Goal: Check status: Check status

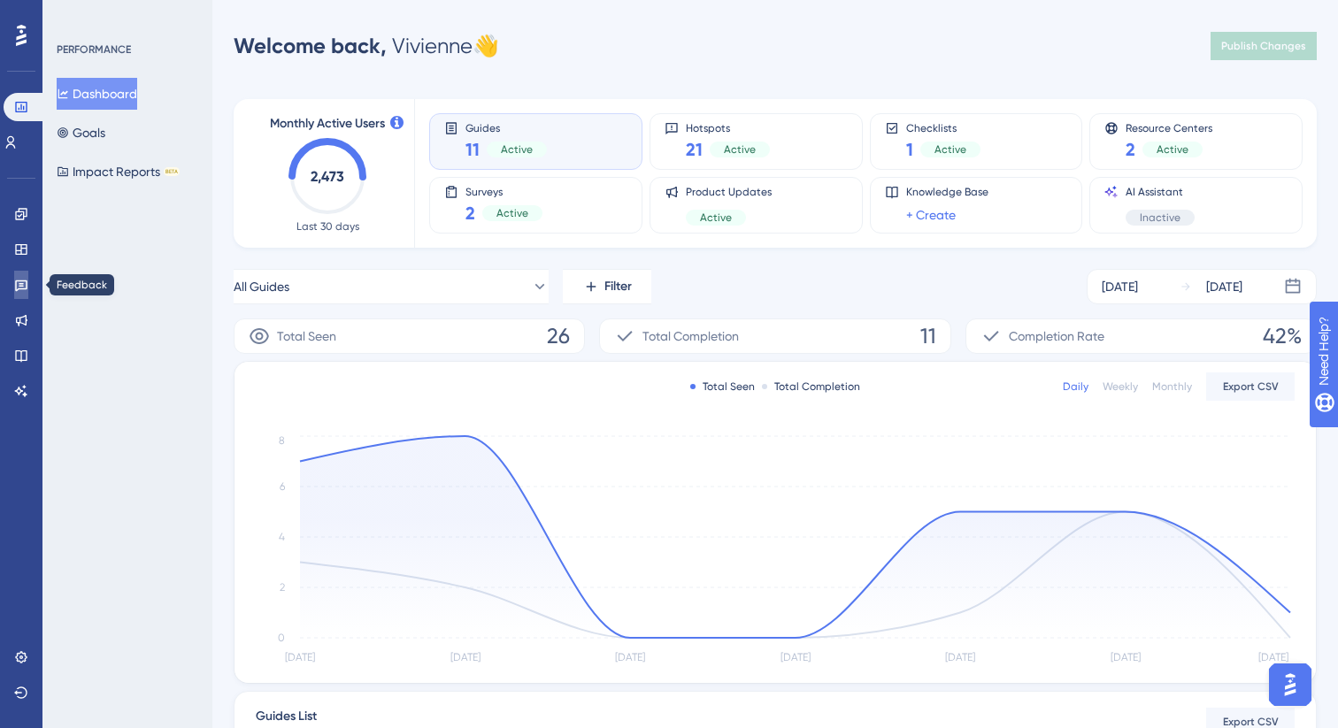
click at [20, 280] on icon at bounding box center [21, 285] width 14 height 14
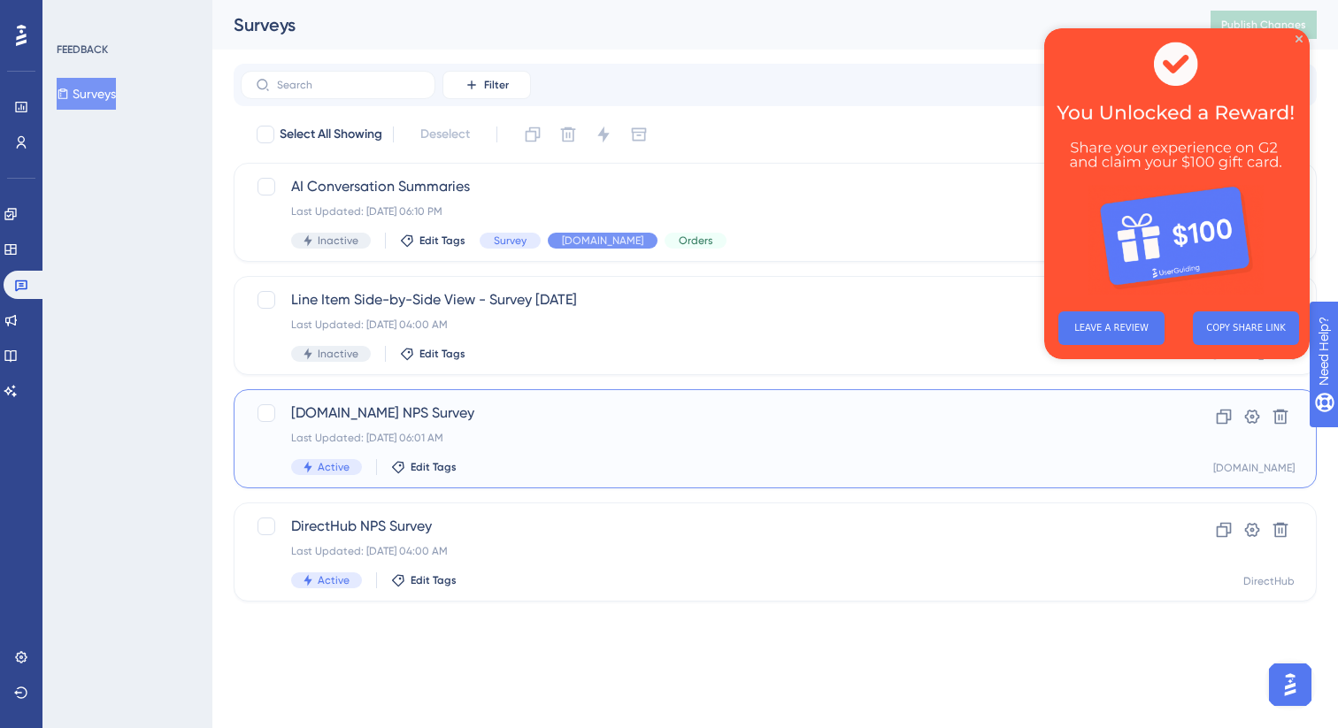
click at [551, 456] on div "[DOMAIN_NAME] NPS Survey Last Updated: [DATE] 06:01 AM Active Edit Tags" at bounding box center [704, 439] width 826 height 73
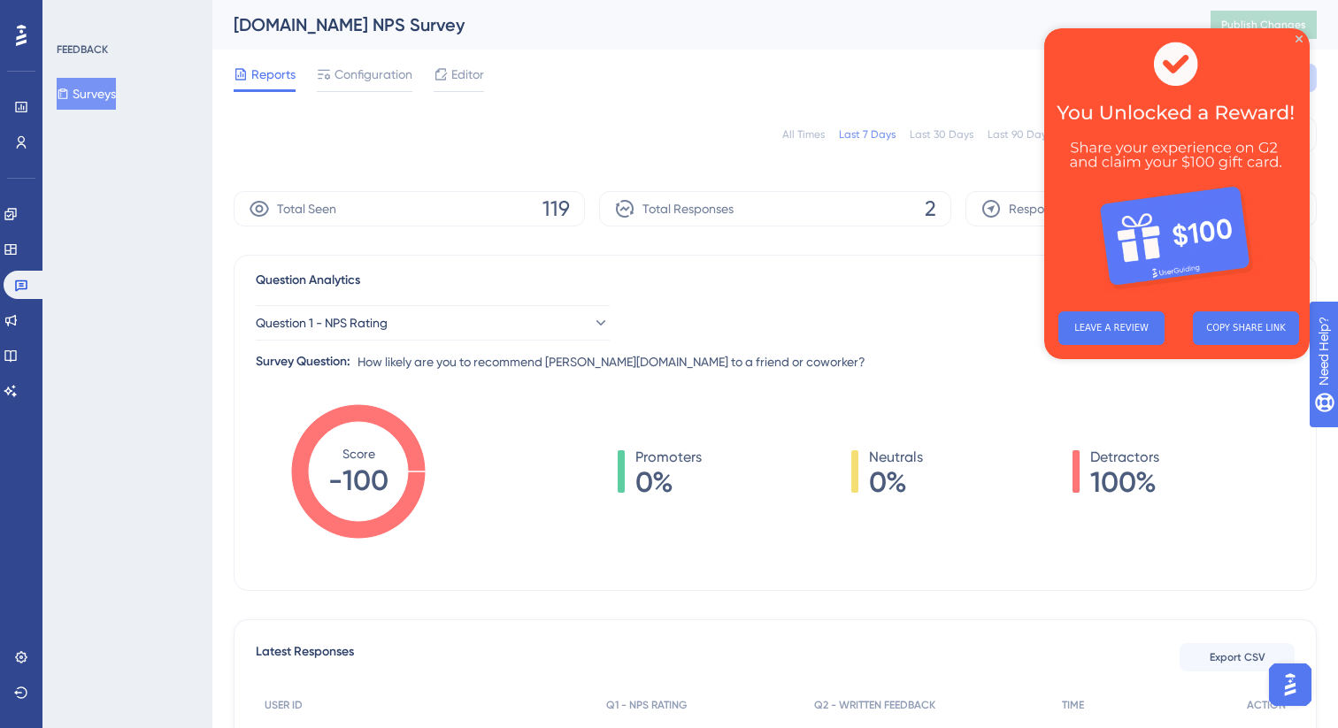
click at [1298, 29] on img at bounding box center [1176, 162] width 265 height 269
click at [1298, 38] on icon "Close Preview" at bounding box center [1298, 38] width 7 height 7
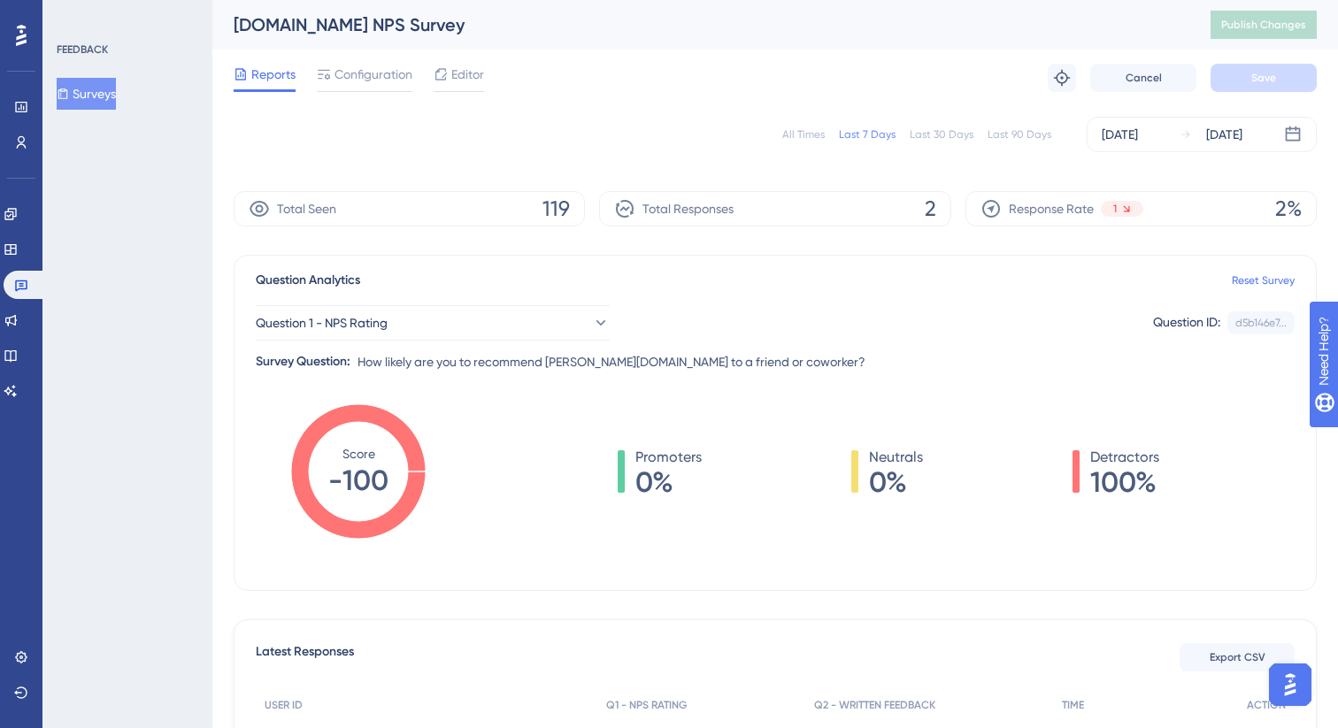
scroll to position [243, 0]
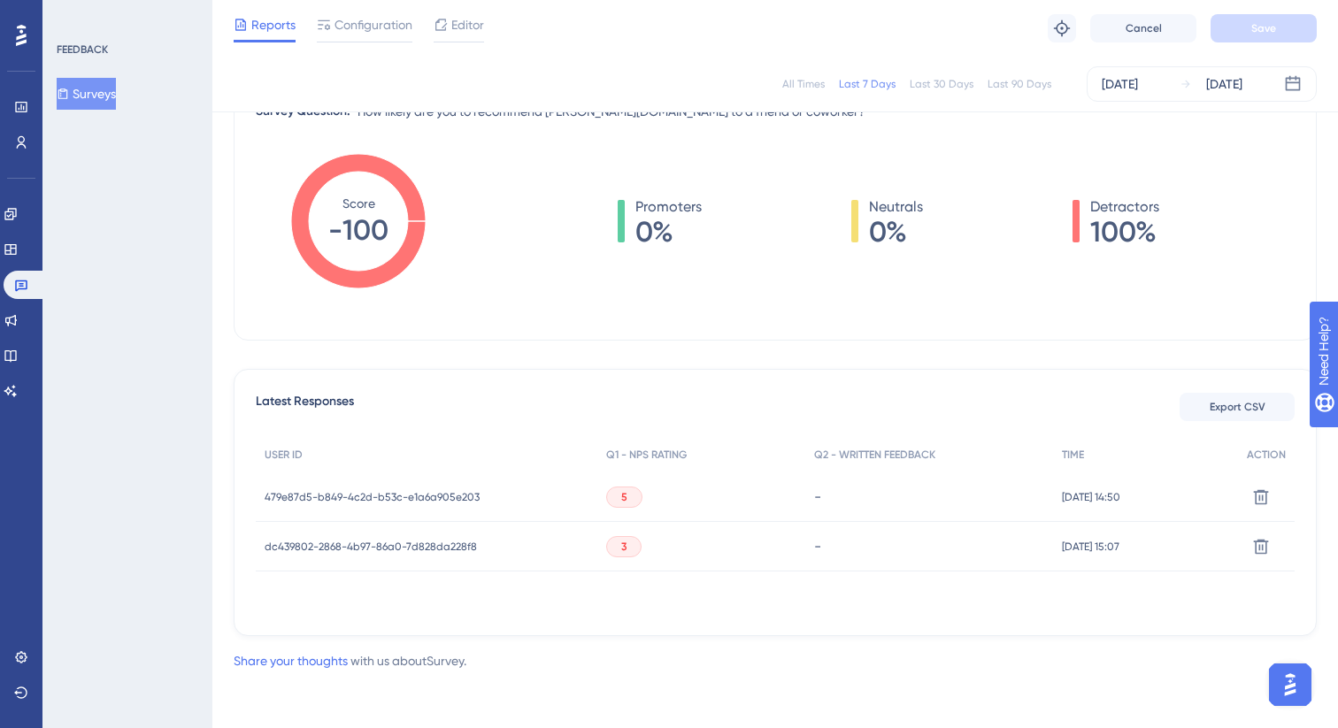
click at [450, 541] on span "dc439802-2868-4b97-86a0-7d828da228f8" at bounding box center [371, 547] width 212 height 14
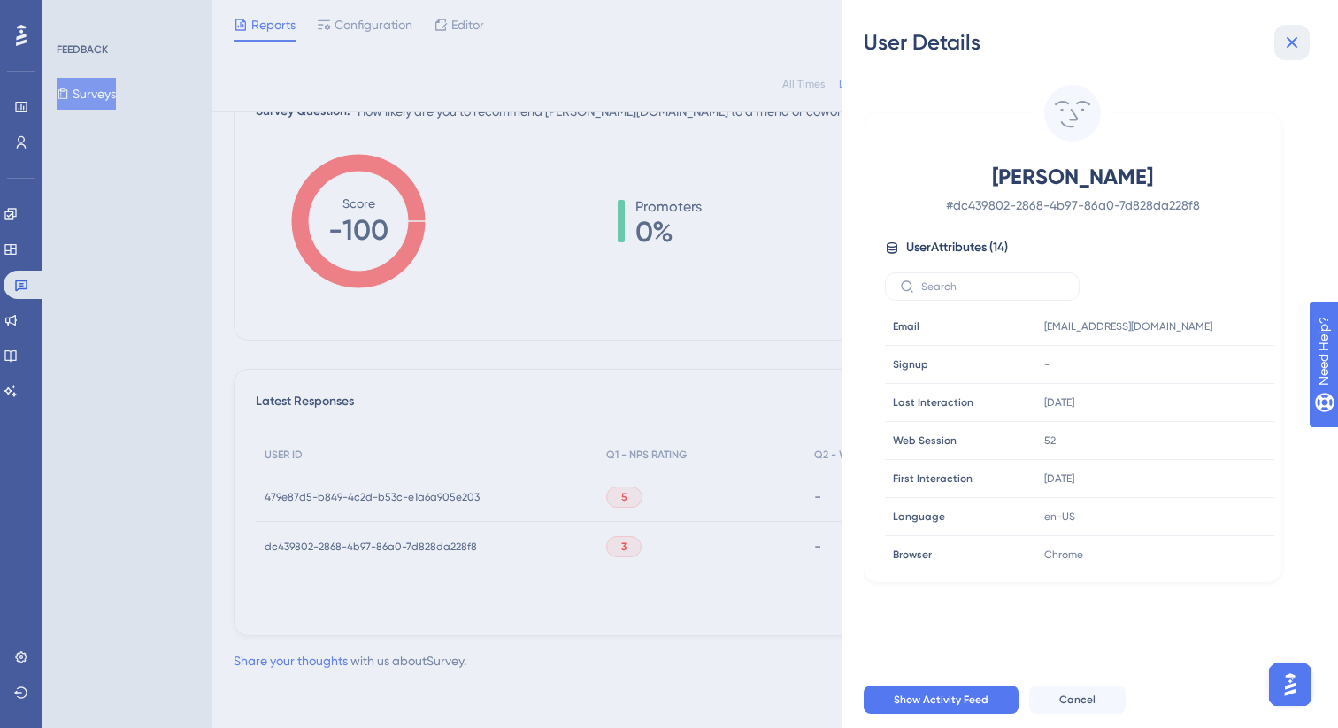
click at [1301, 42] on icon at bounding box center [1291, 42] width 21 height 21
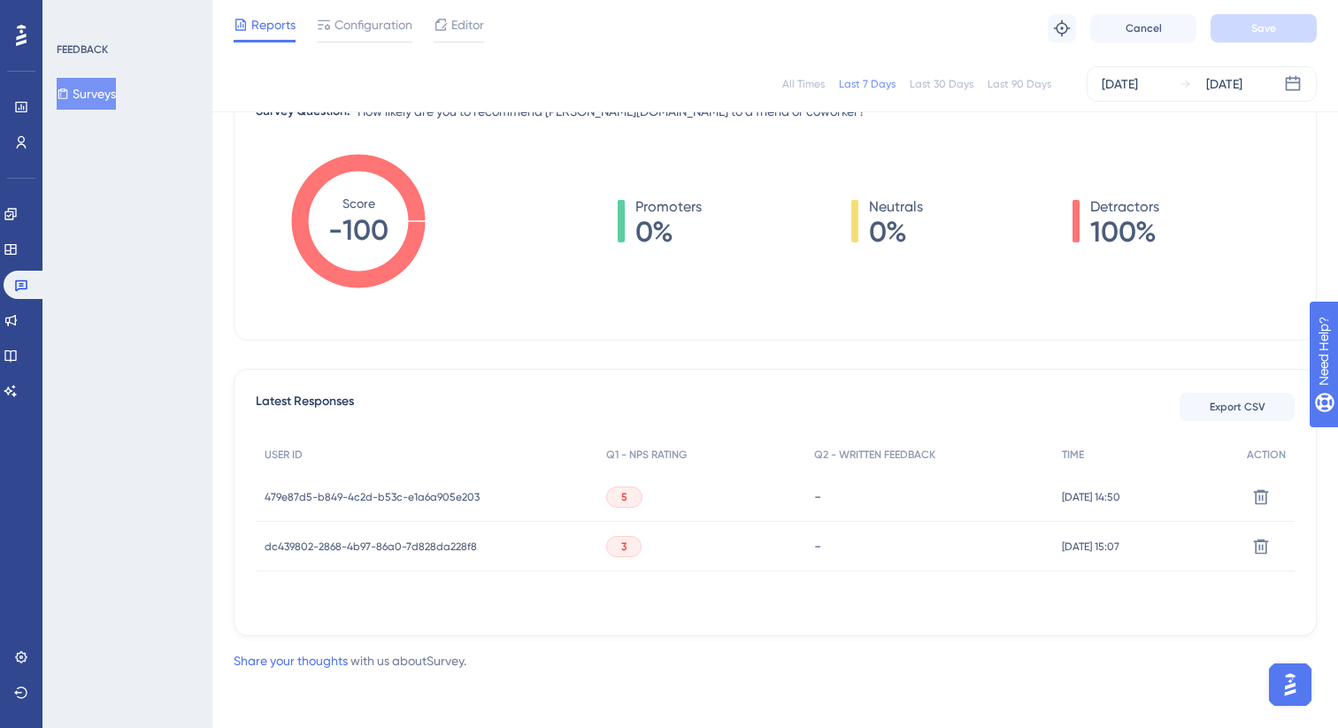
click at [438, 492] on span "479e87d5-b849-4c2d-b53c-e1a6a905e203" at bounding box center [372, 497] width 215 height 14
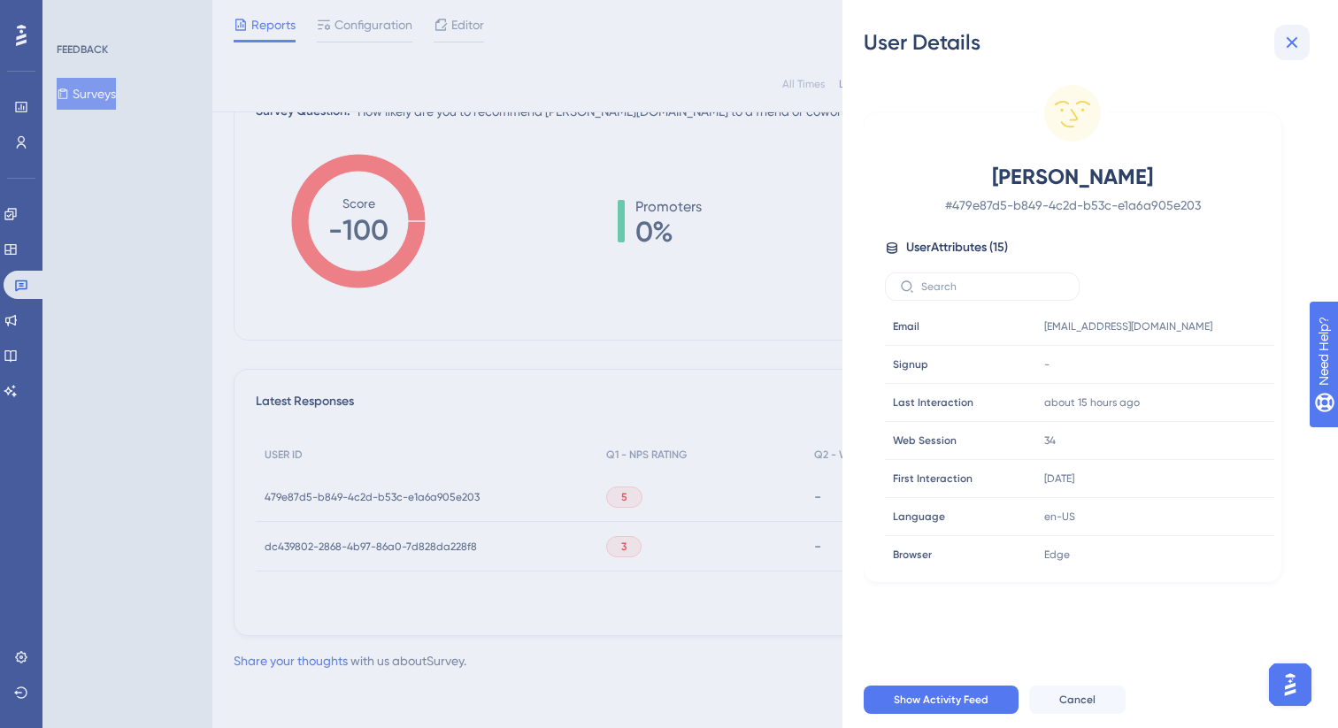
click at [1292, 38] on icon at bounding box center [1291, 42] width 21 height 21
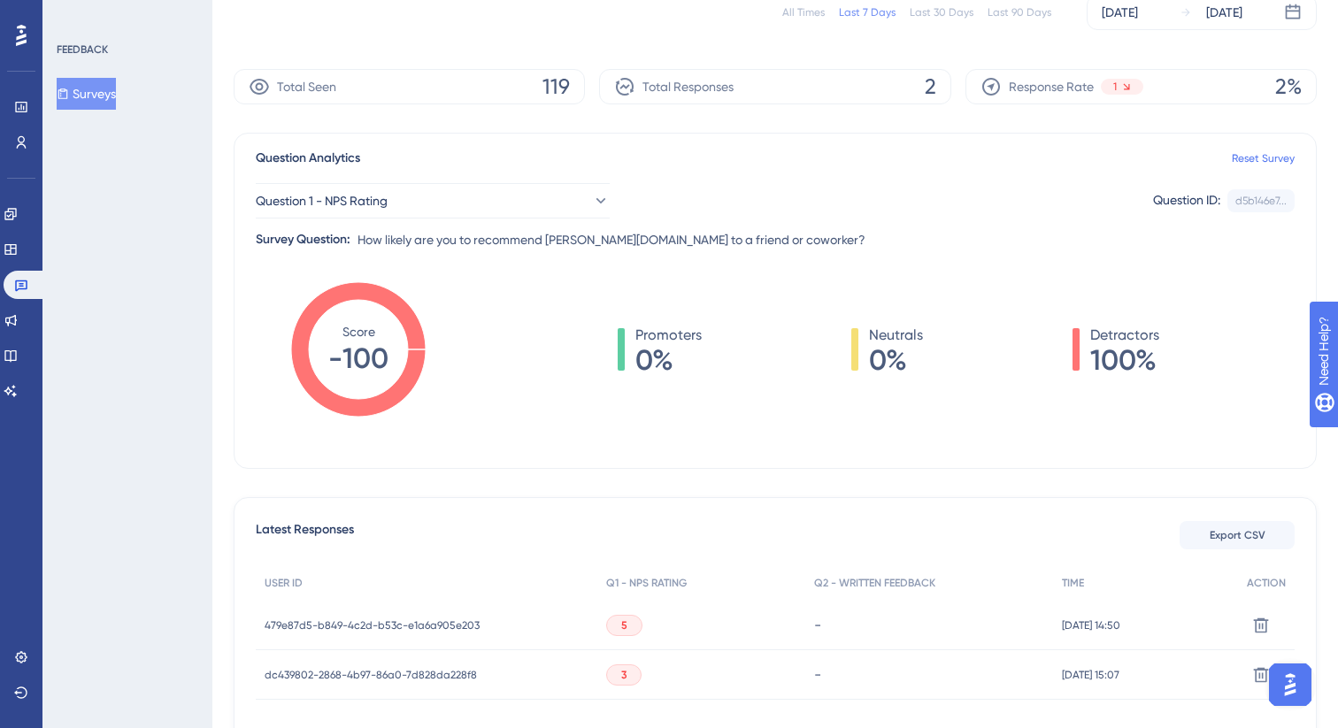
scroll to position [0, 0]
